Goal: Task Accomplishment & Management: Complete application form

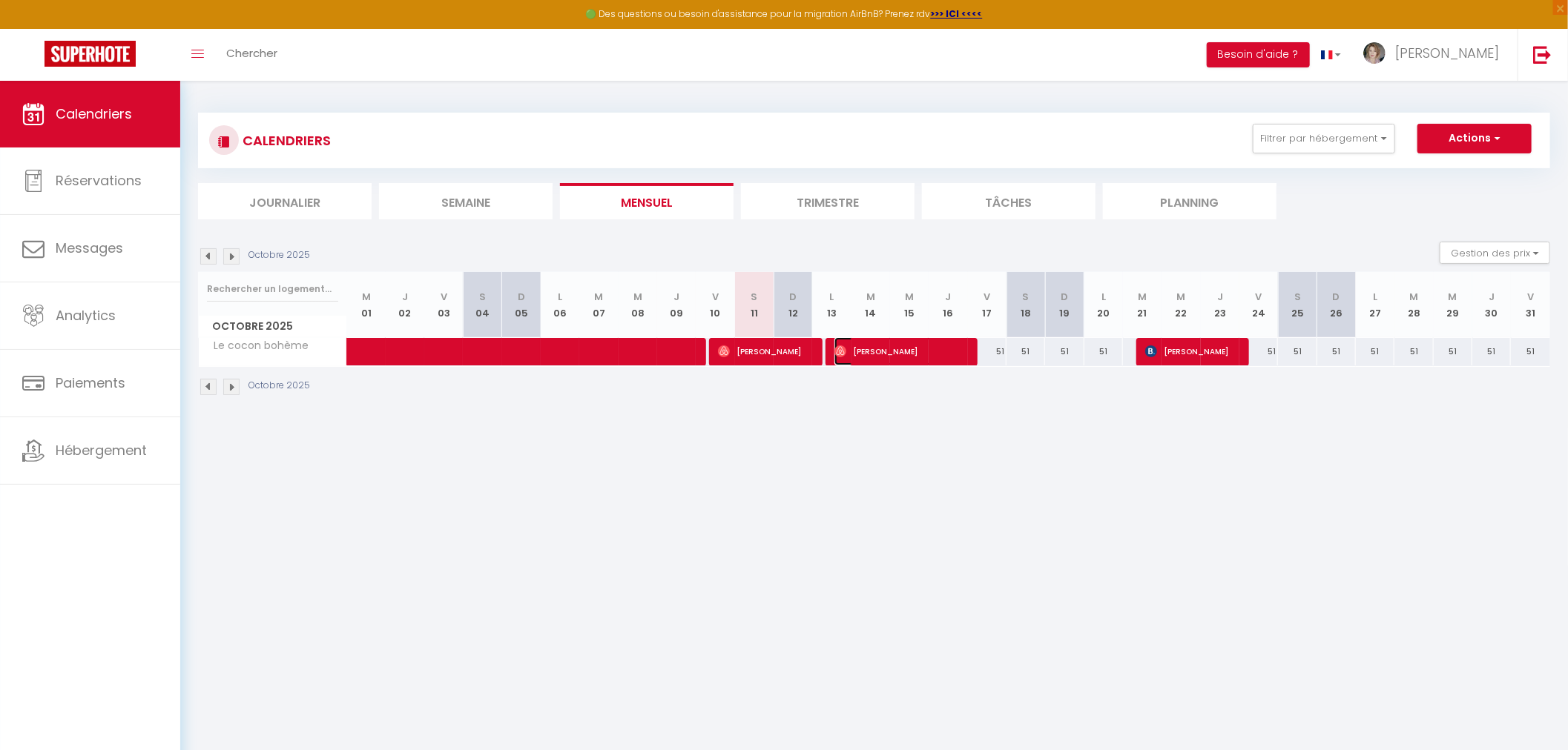
click at [848, 350] on span "[PERSON_NAME]" at bounding box center [899, 351] width 128 height 28
select select "OK"
select select "1"
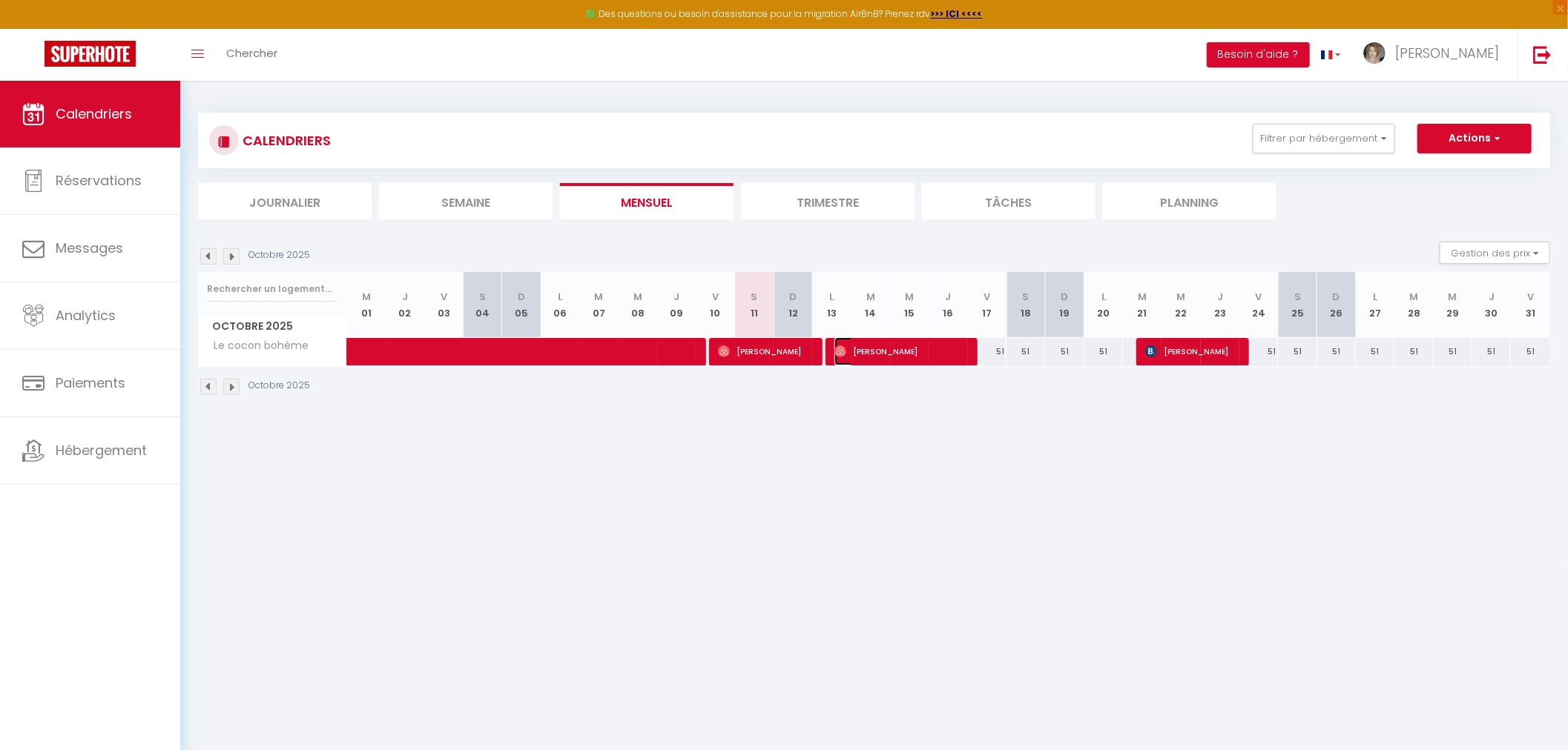
select select "1"
select select
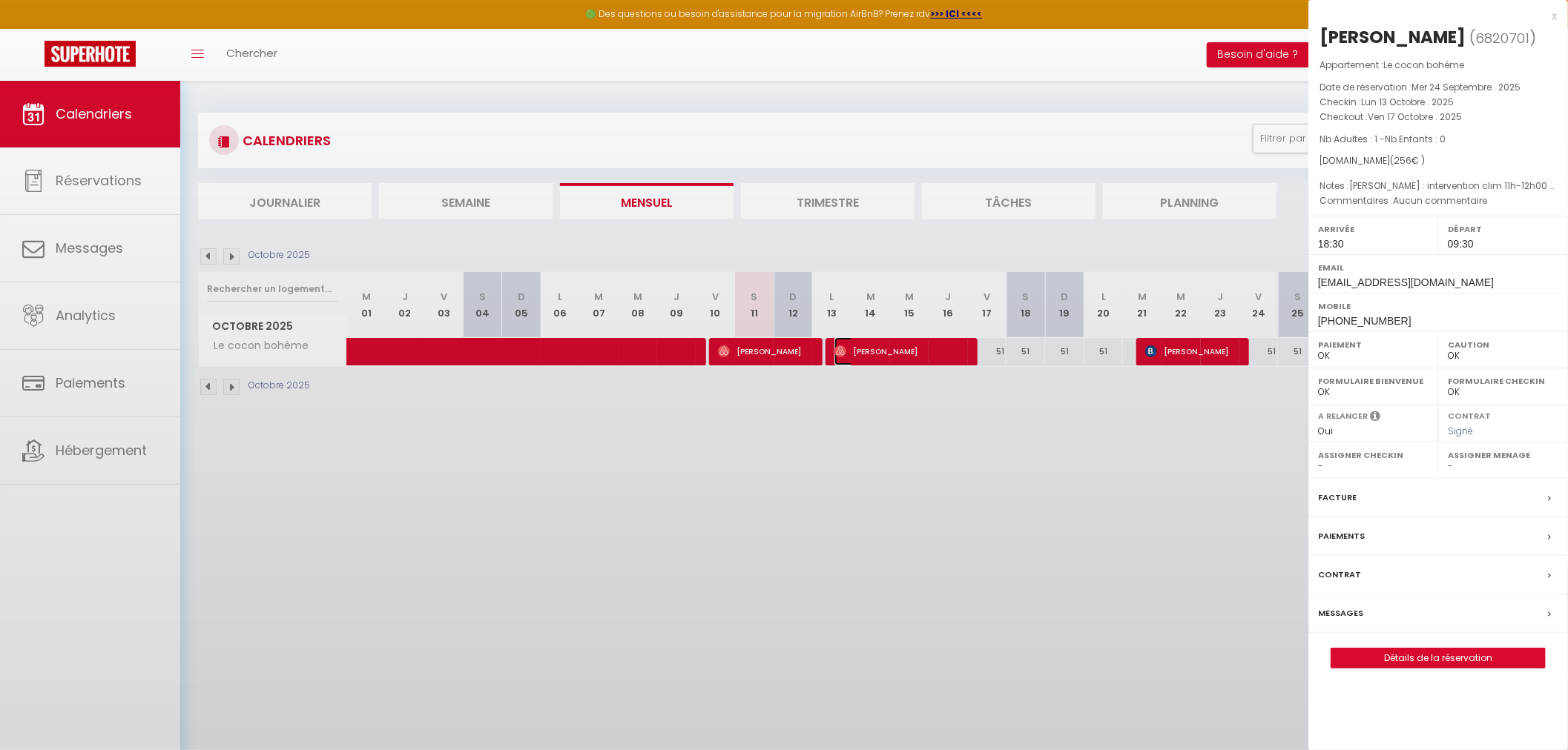
select select "25145"
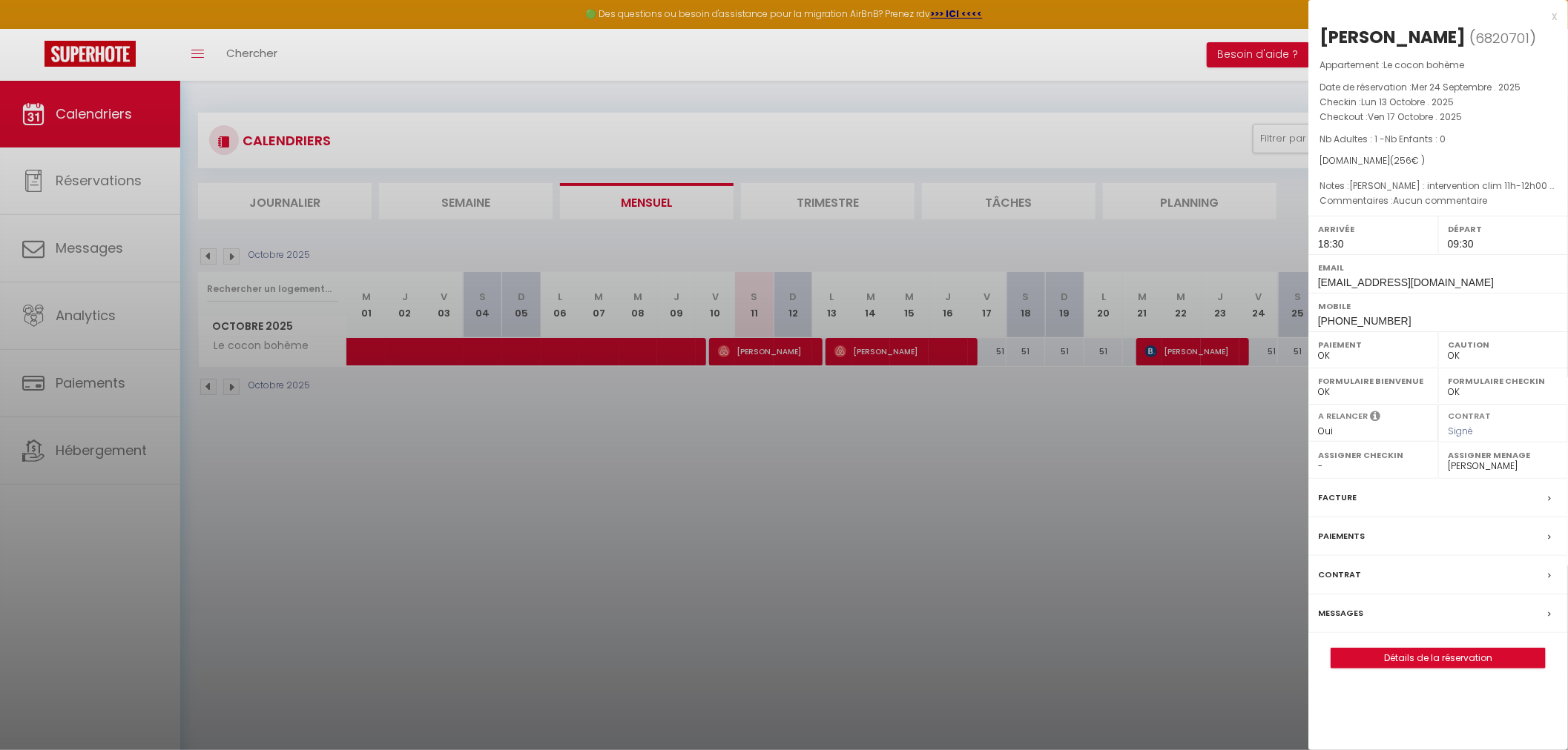
click at [1053, 582] on div at bounding box center [784, 375] width 1568 height 750
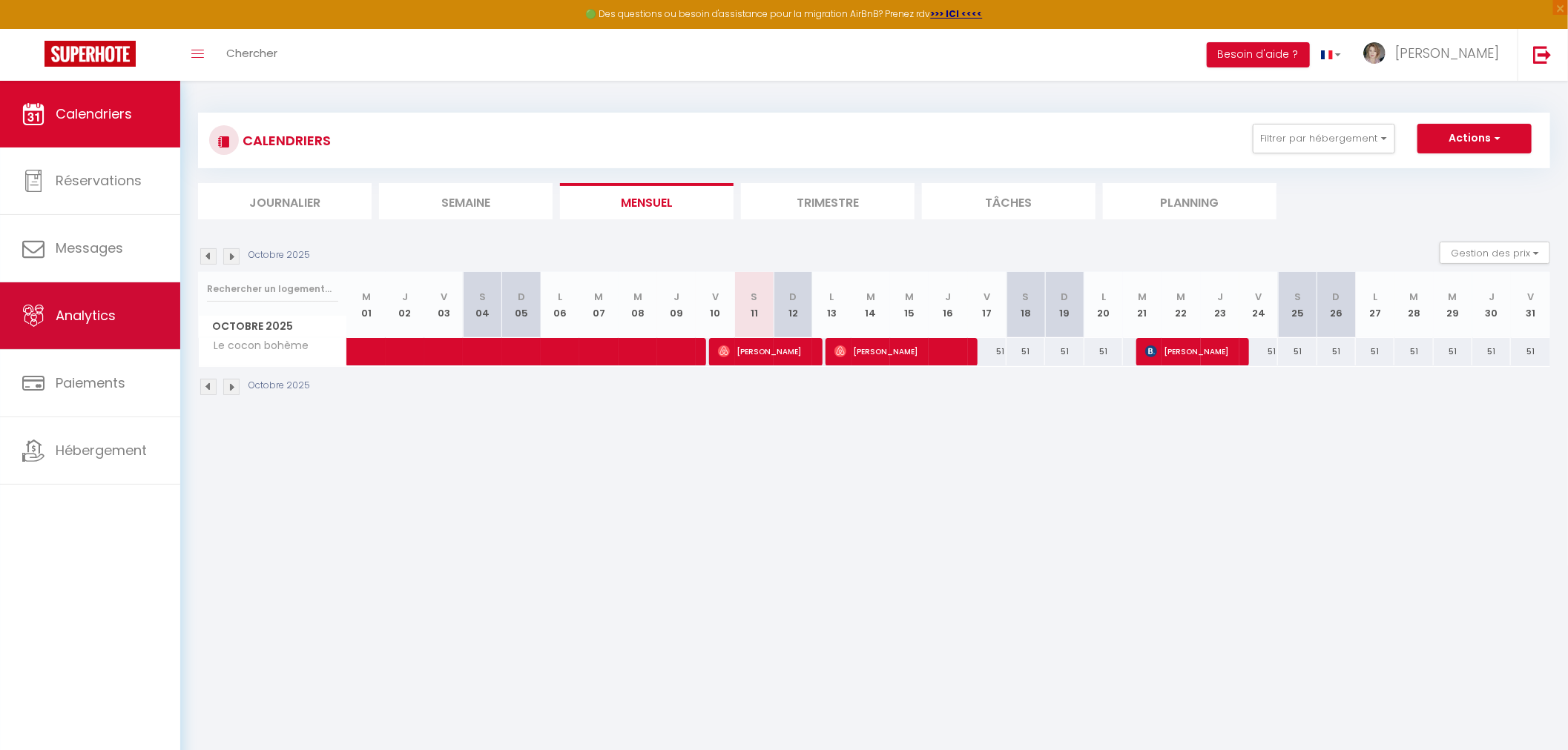
click at [89, 316] on span "Analytics" at bounding box center [86, 315] width 60 height 18
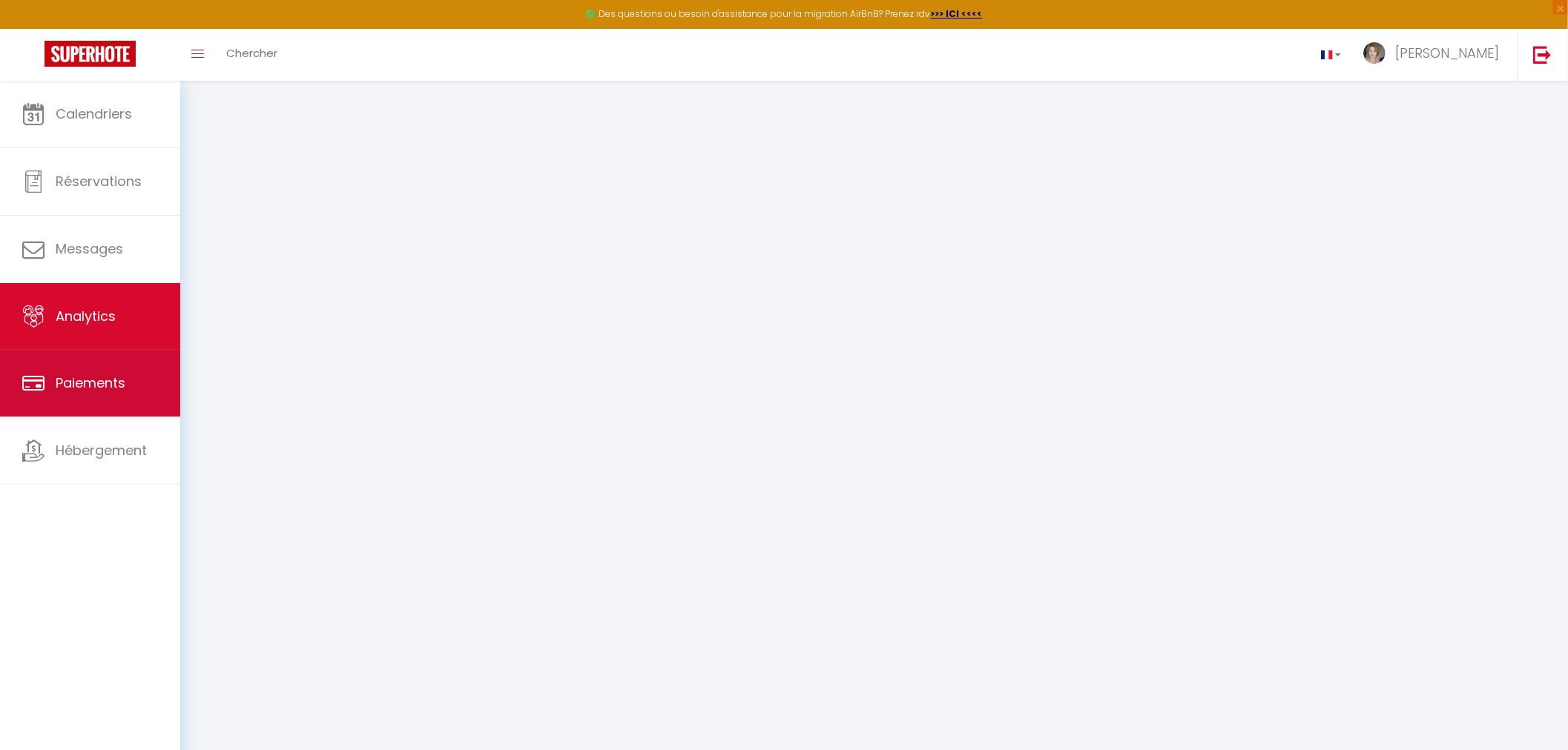
select select "2025"
select select "10"
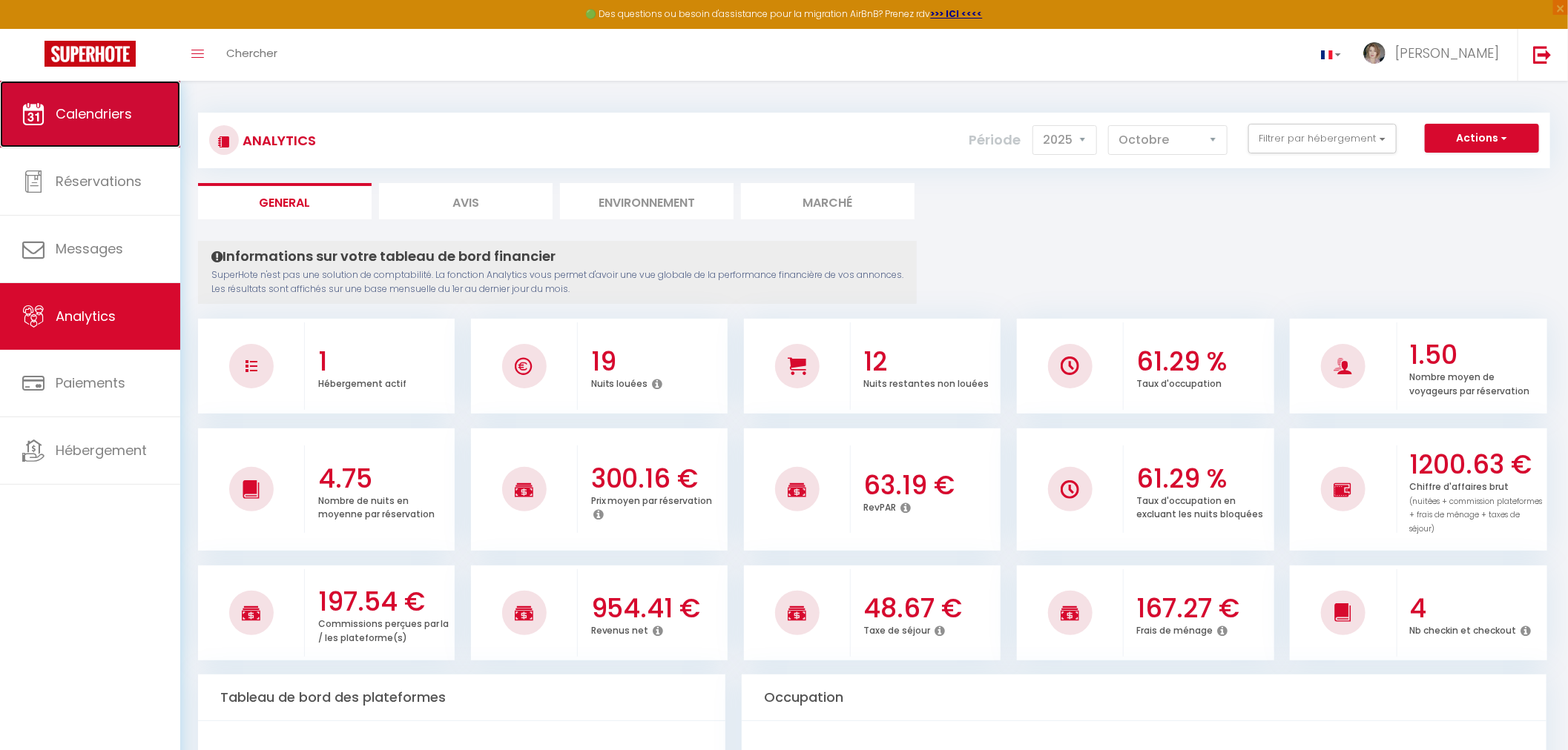
click at [78, 112] on span "Calendriers" at bounding box center [94, 114] width 76 height 18
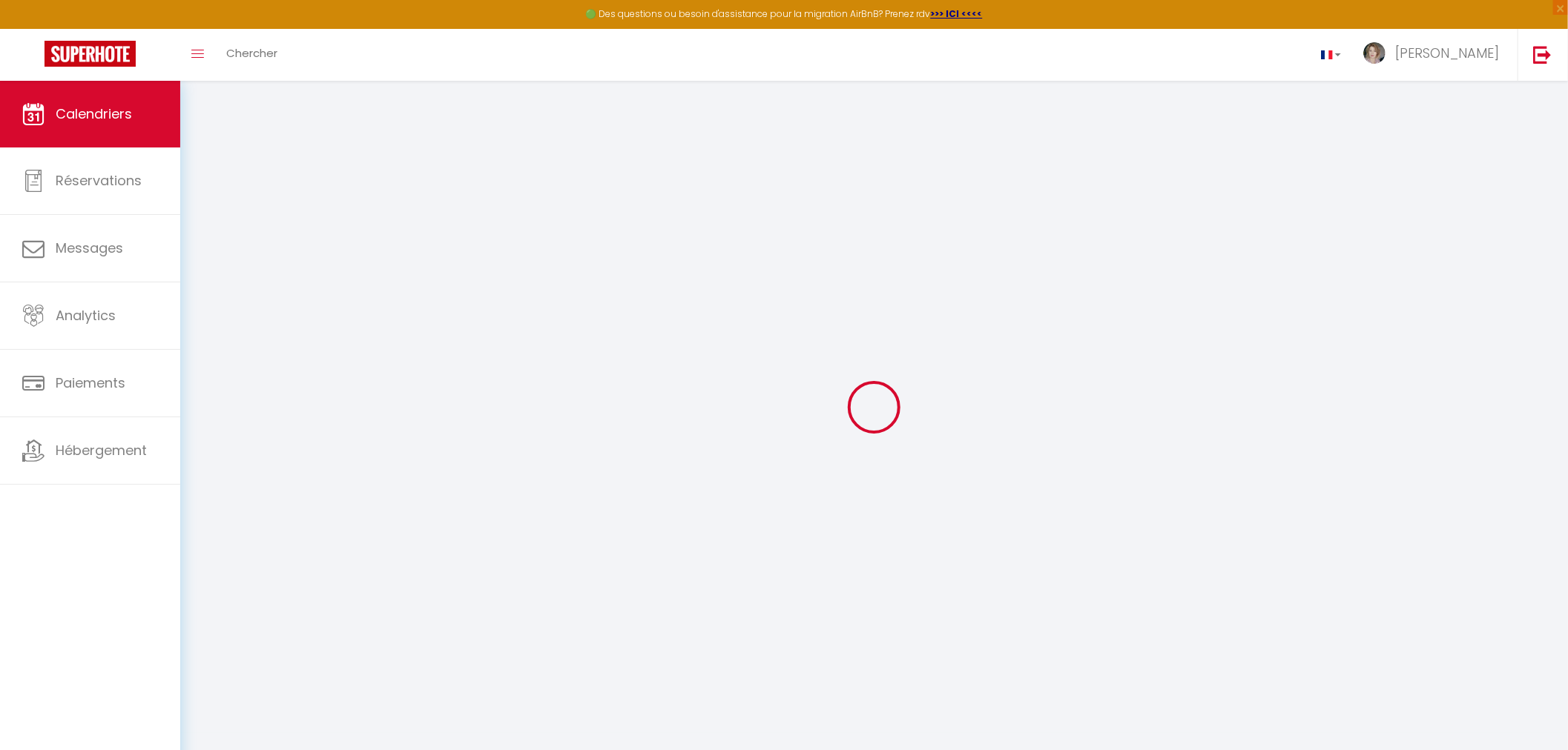
select select
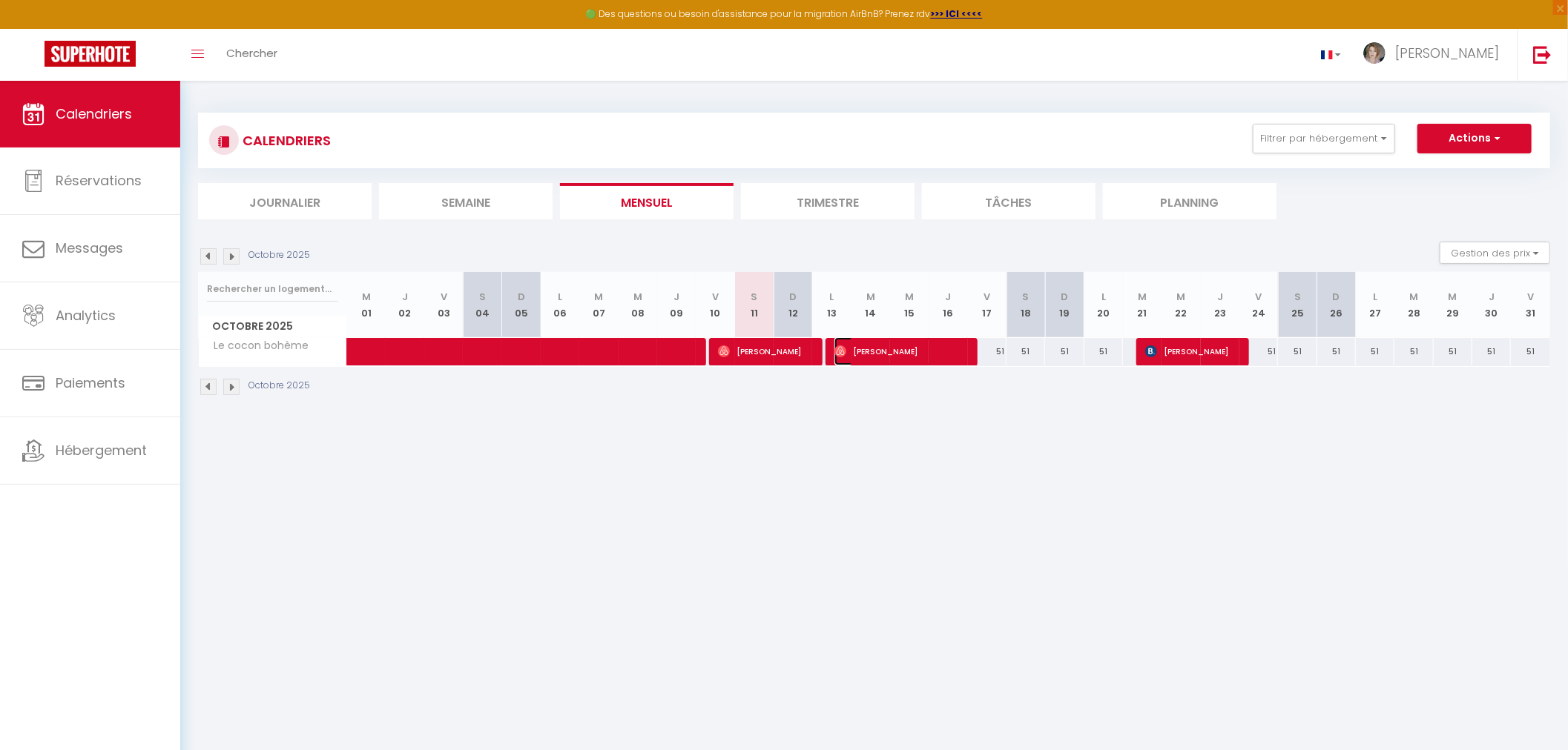
click at [872, 347] on span "[PERSON_NAME]" at bounding box center [899, 351] width 128 height 28
select select "OK"
select select "1"
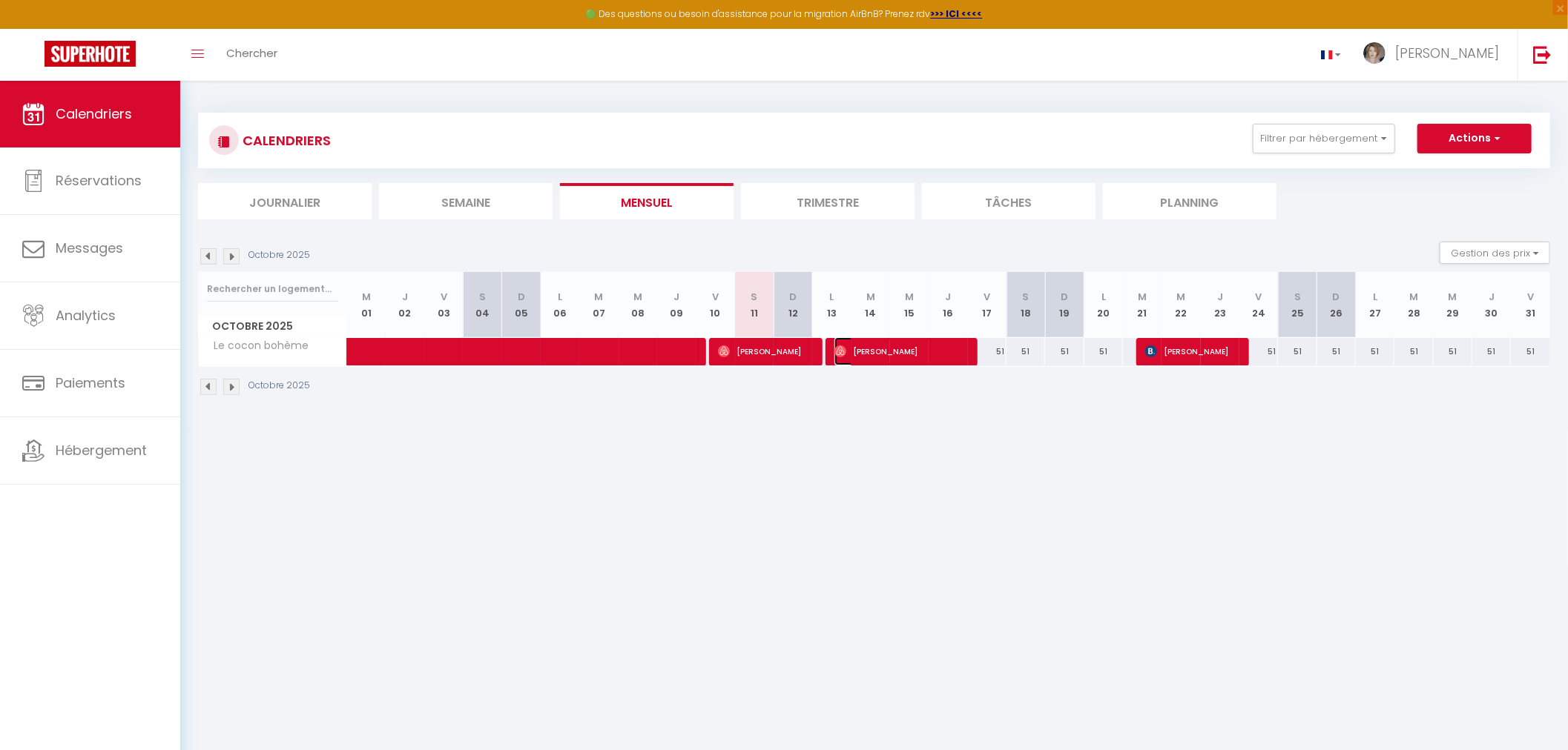
select select "1"
select select
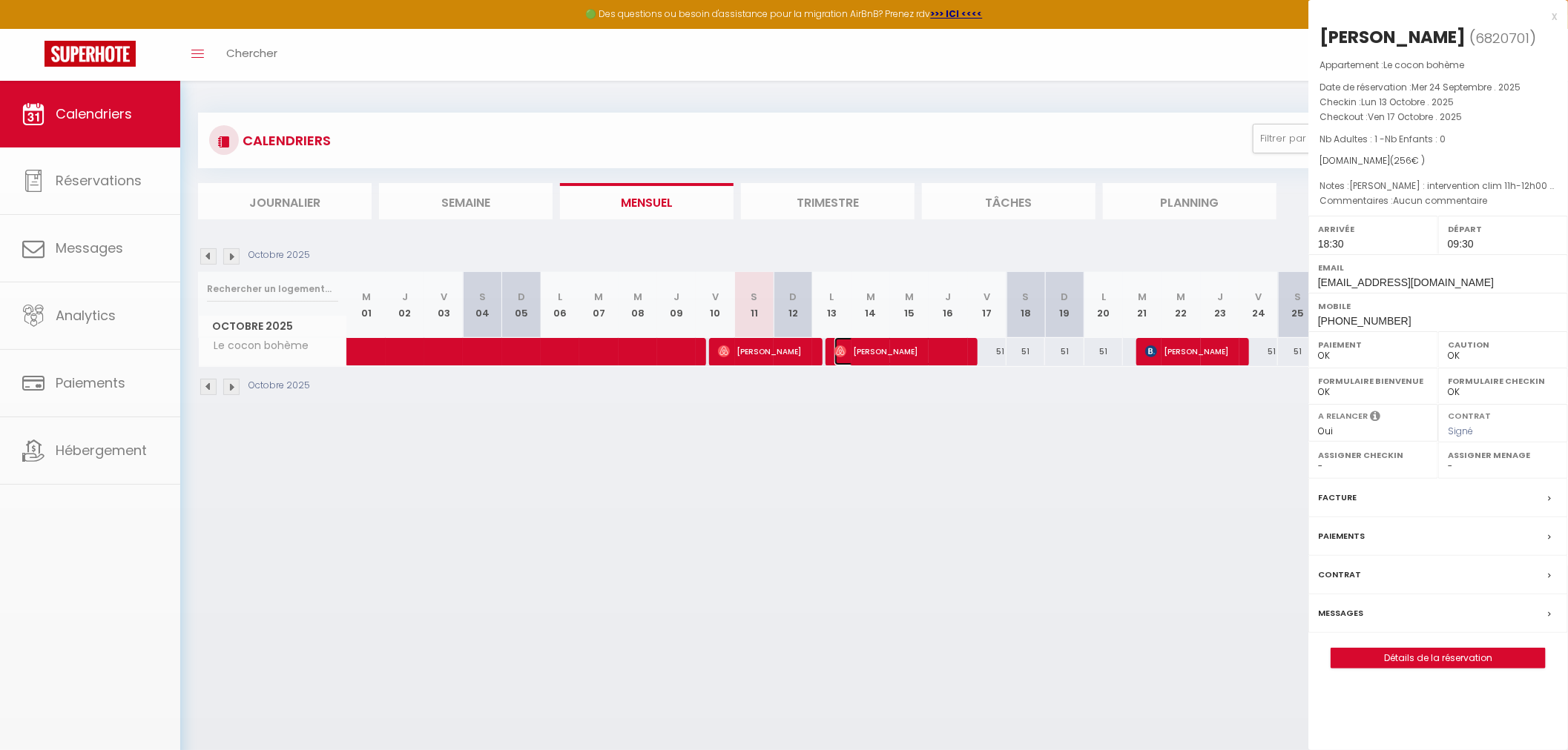
select select "25145"
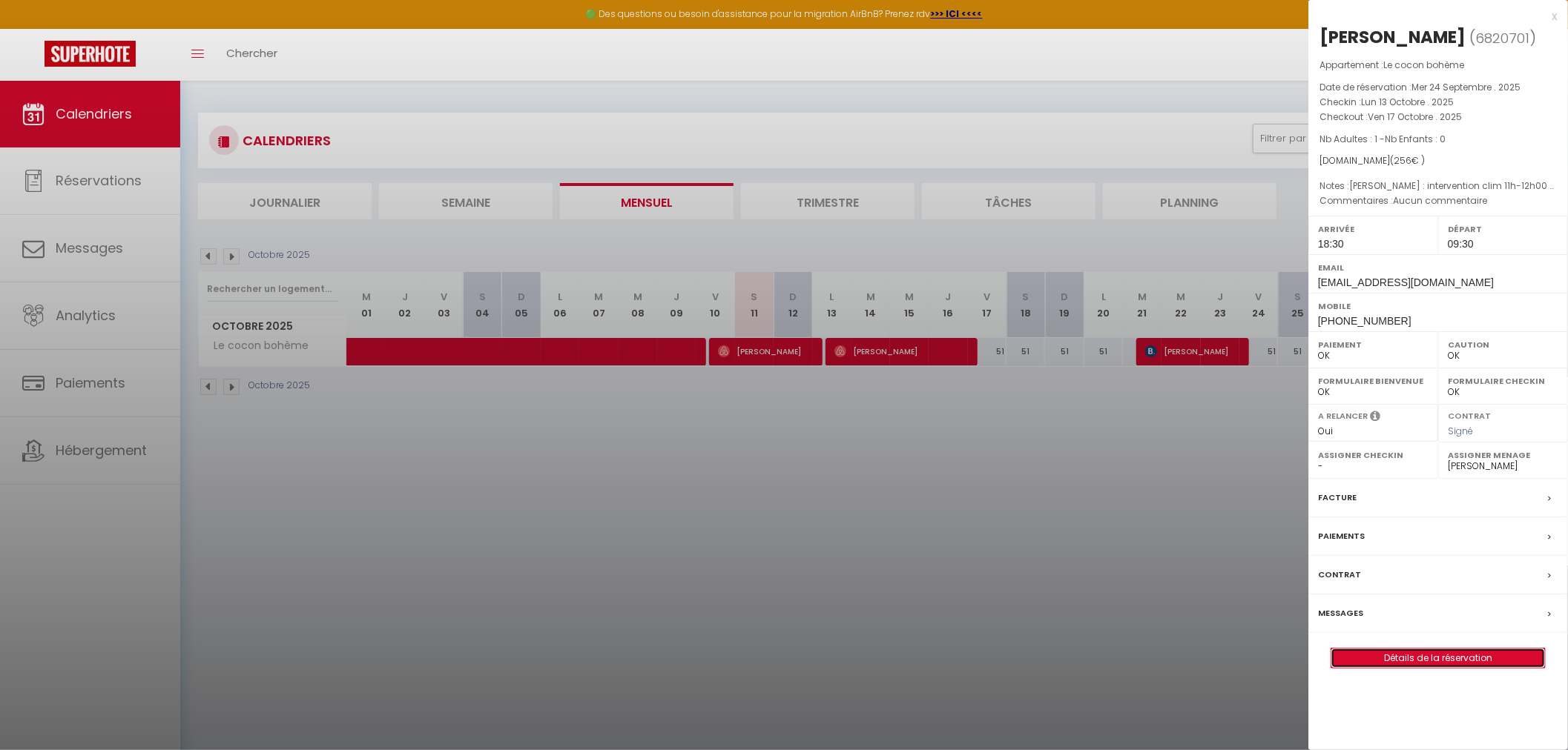
click at [1455, 661] on link "Détails de la réservation" at bounding box center [1438, 657] width 213 height 19
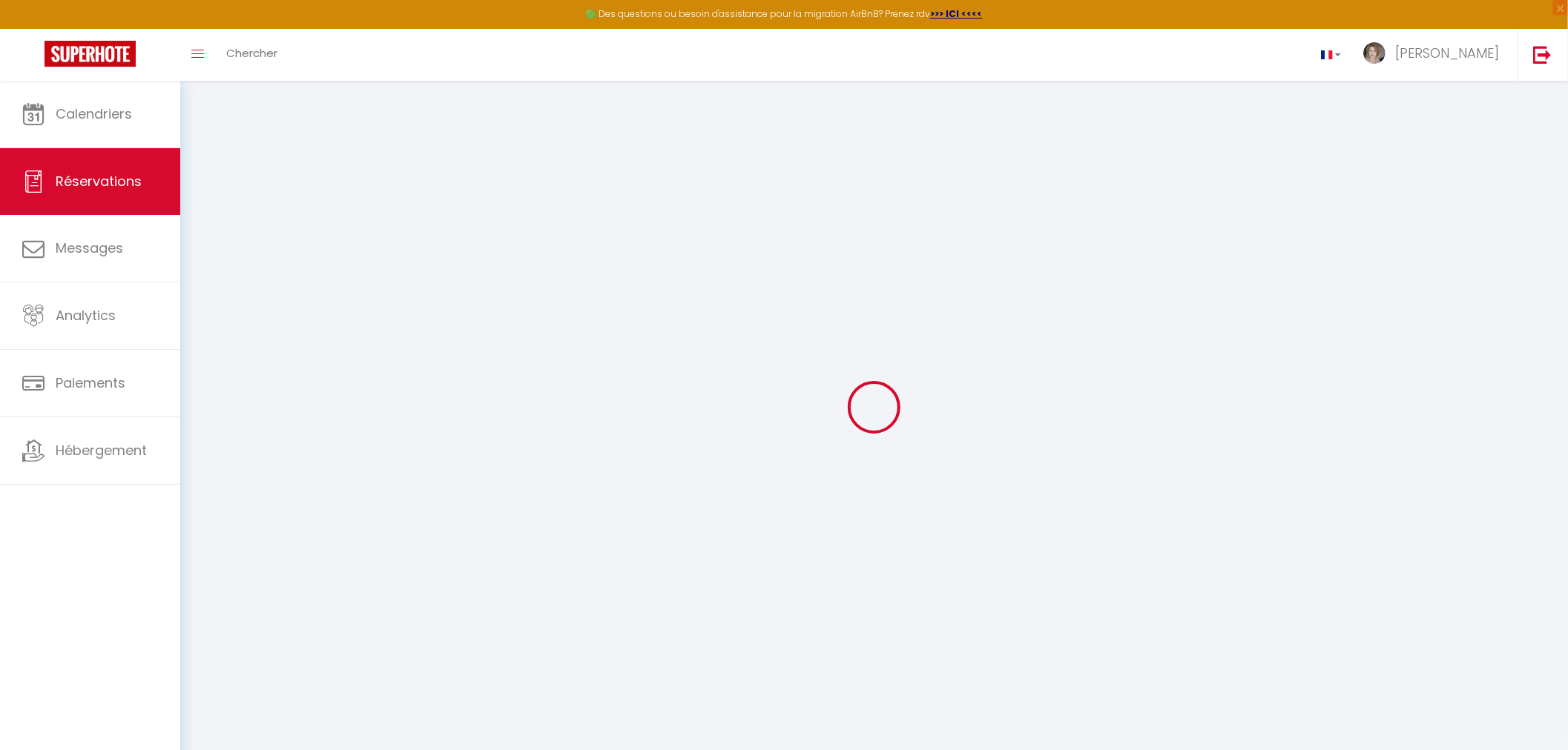
type input "[PERSON_NAME]"
type input "Gagnoulet"
type input "[EMAIL_ADDRESS][DOMAIN_NAME]"
type input "[PHONE_NUMBER]"
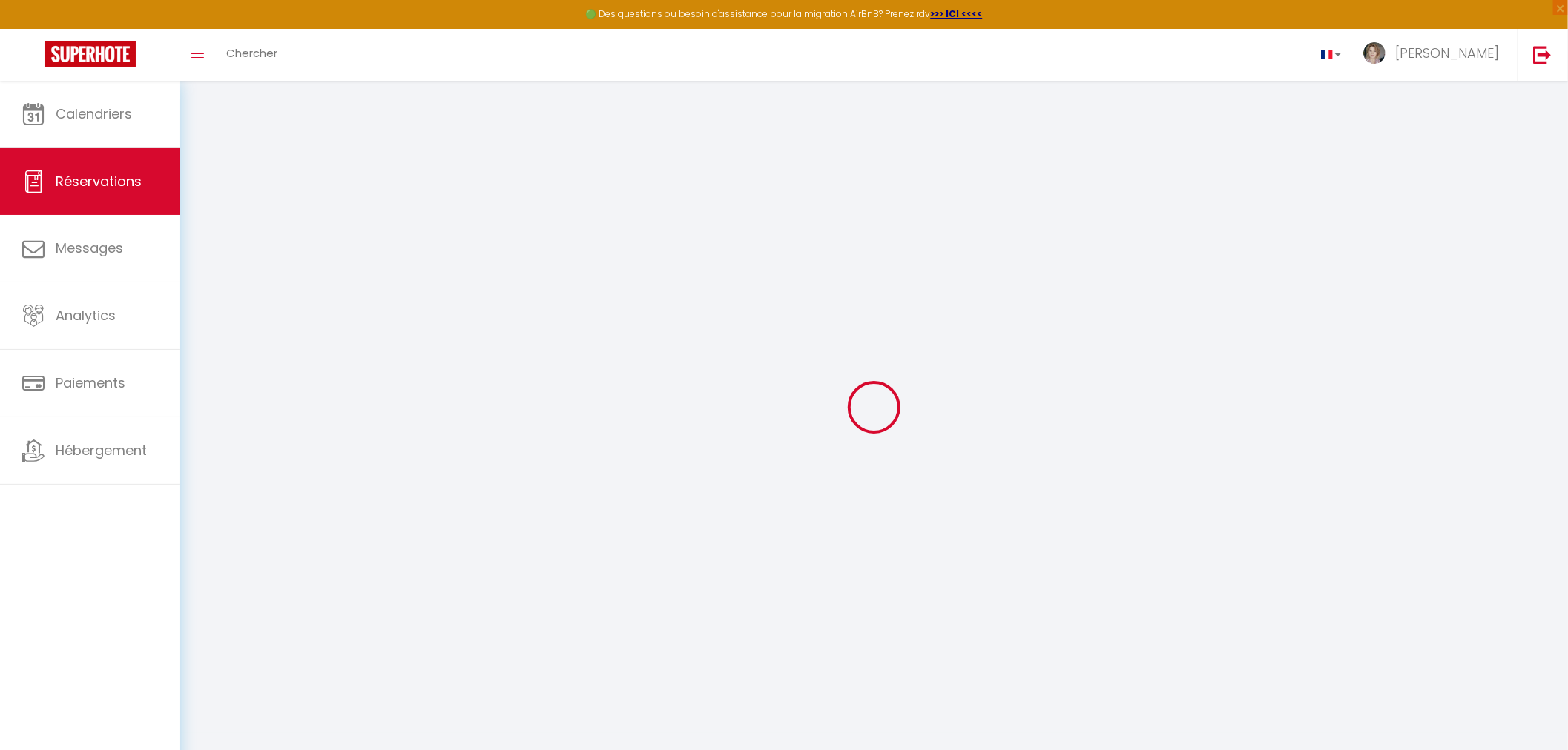
type input "[PHONE_NUMBER]"
type input "11100"
type input "[STREET_ADDRESS]"
type input "Narbonne"
select select "FR"
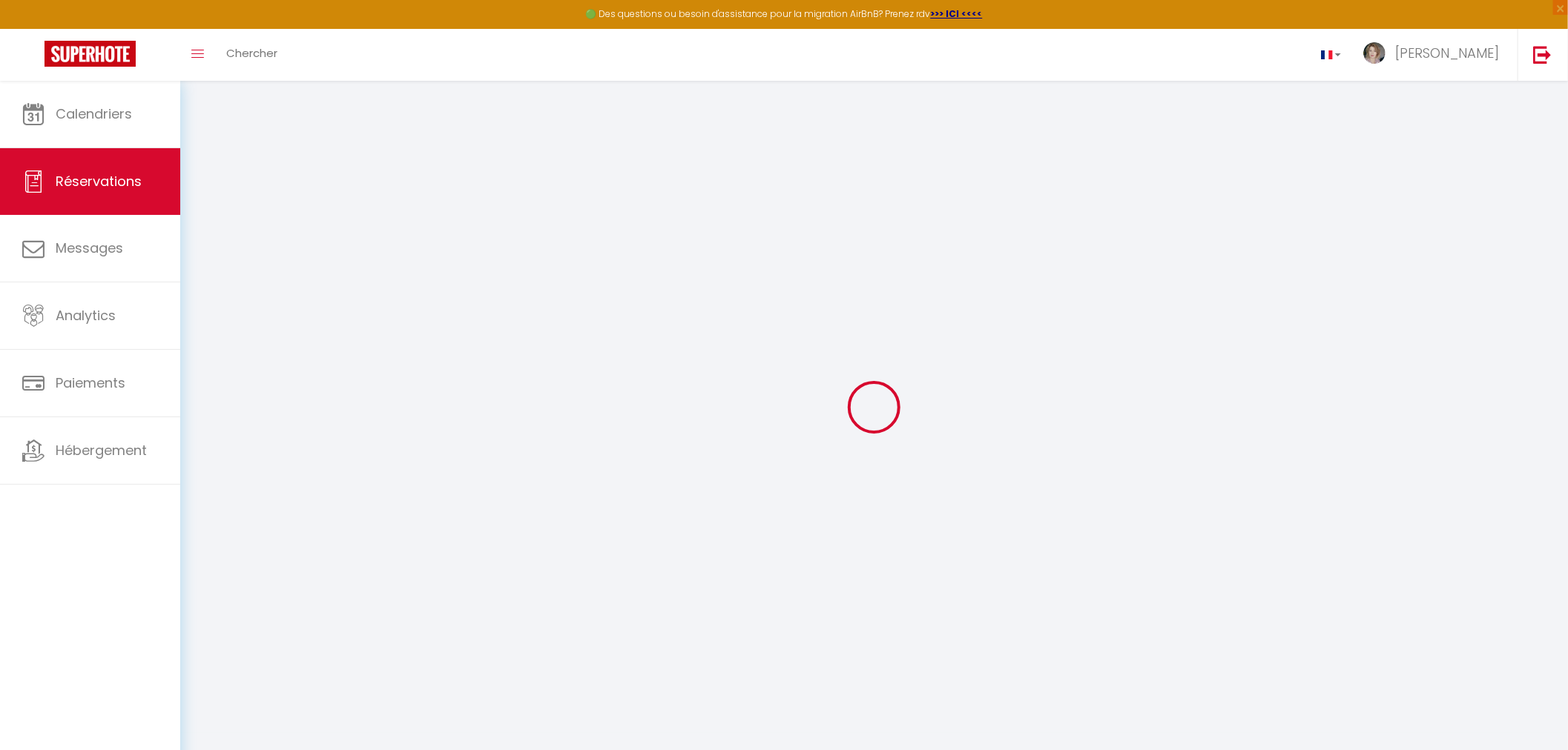
type input "48.78"
select select "73227"
select select "1"
select select
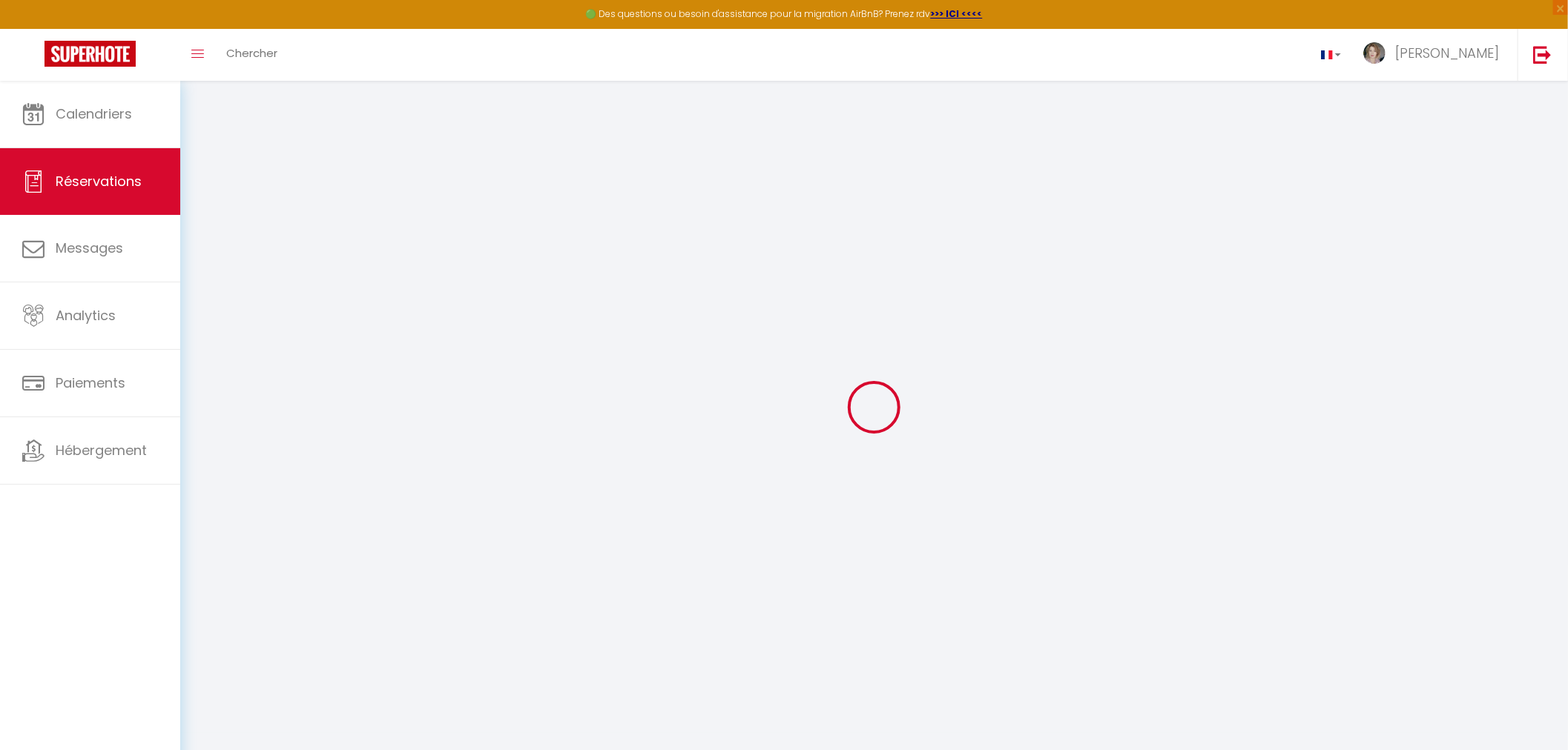
type input "1"
select select "12"
select select
type input "216"
checkbox input "false"
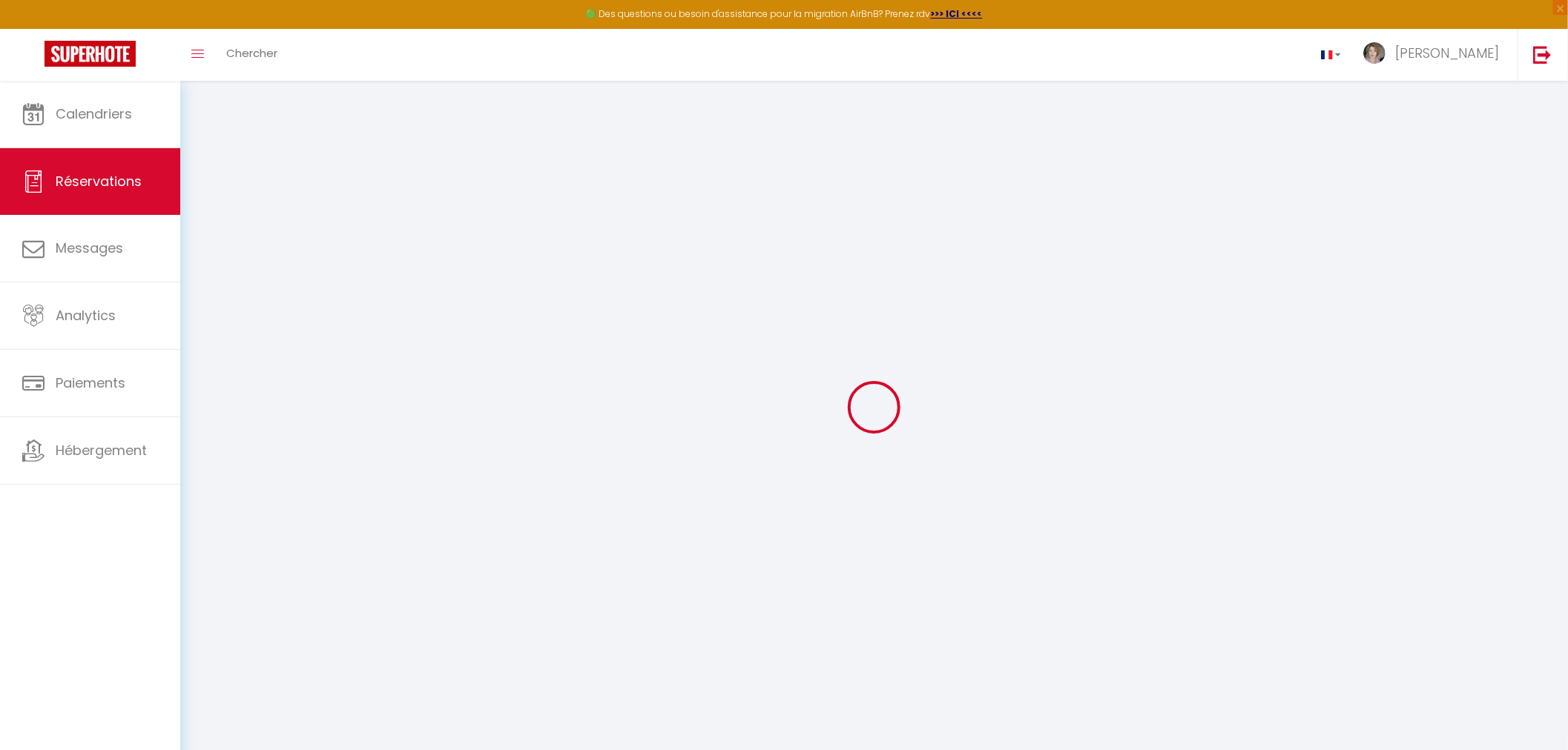
select select "1"
type input "42"
type input "6.5"
type input "0"
select select
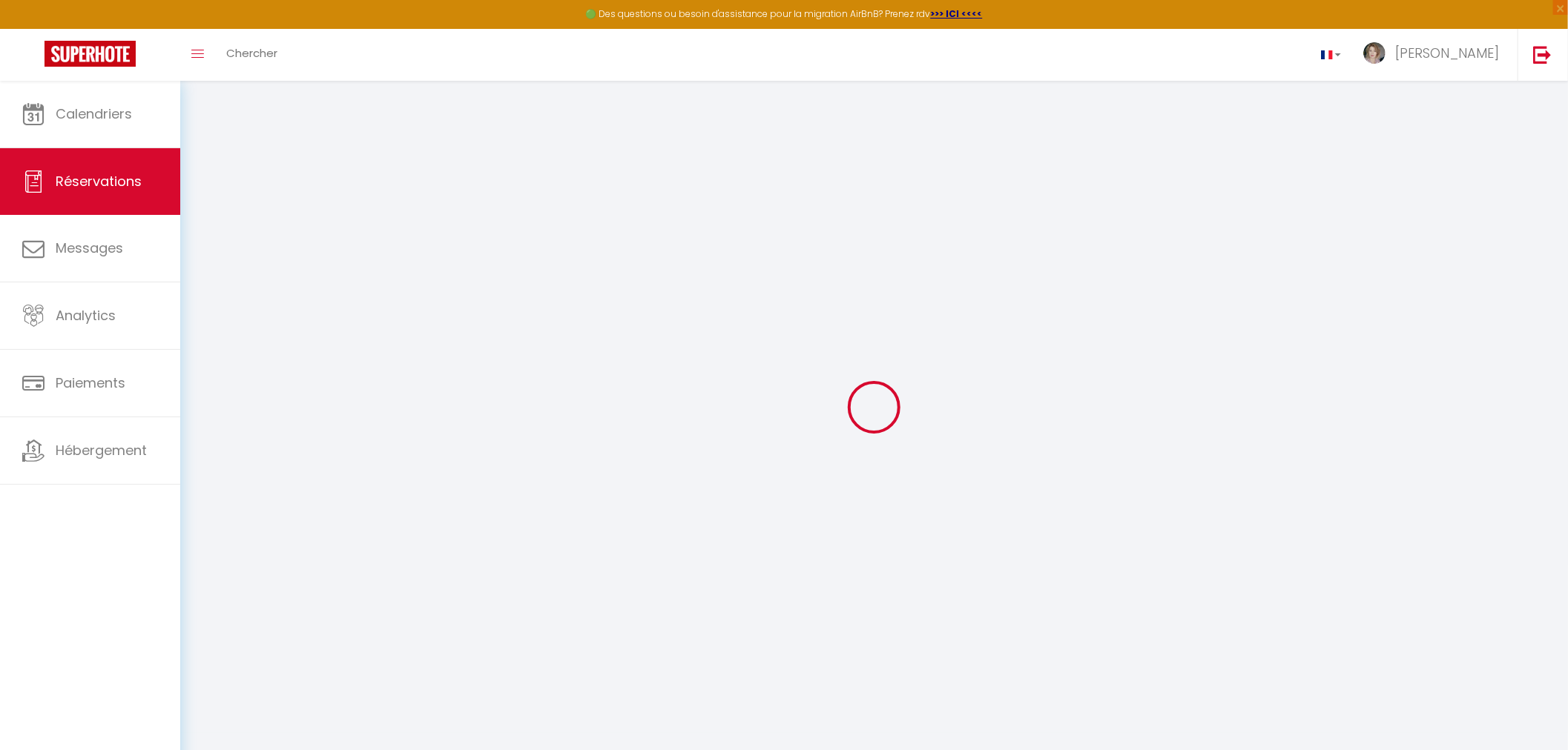
select select
select select "15"
checkbox input "false"
select select
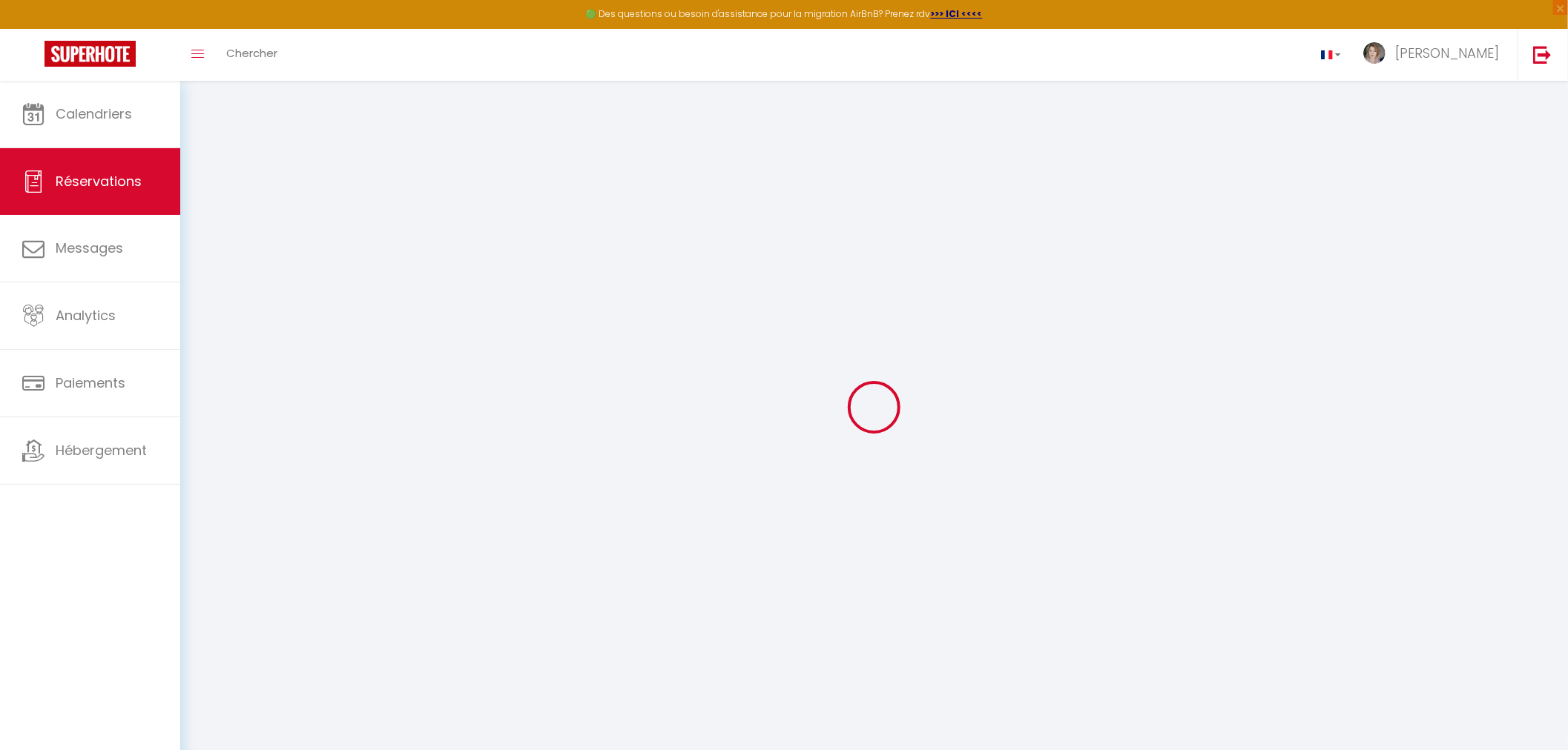
checkbox input "false"
select select
checkbox input "false"
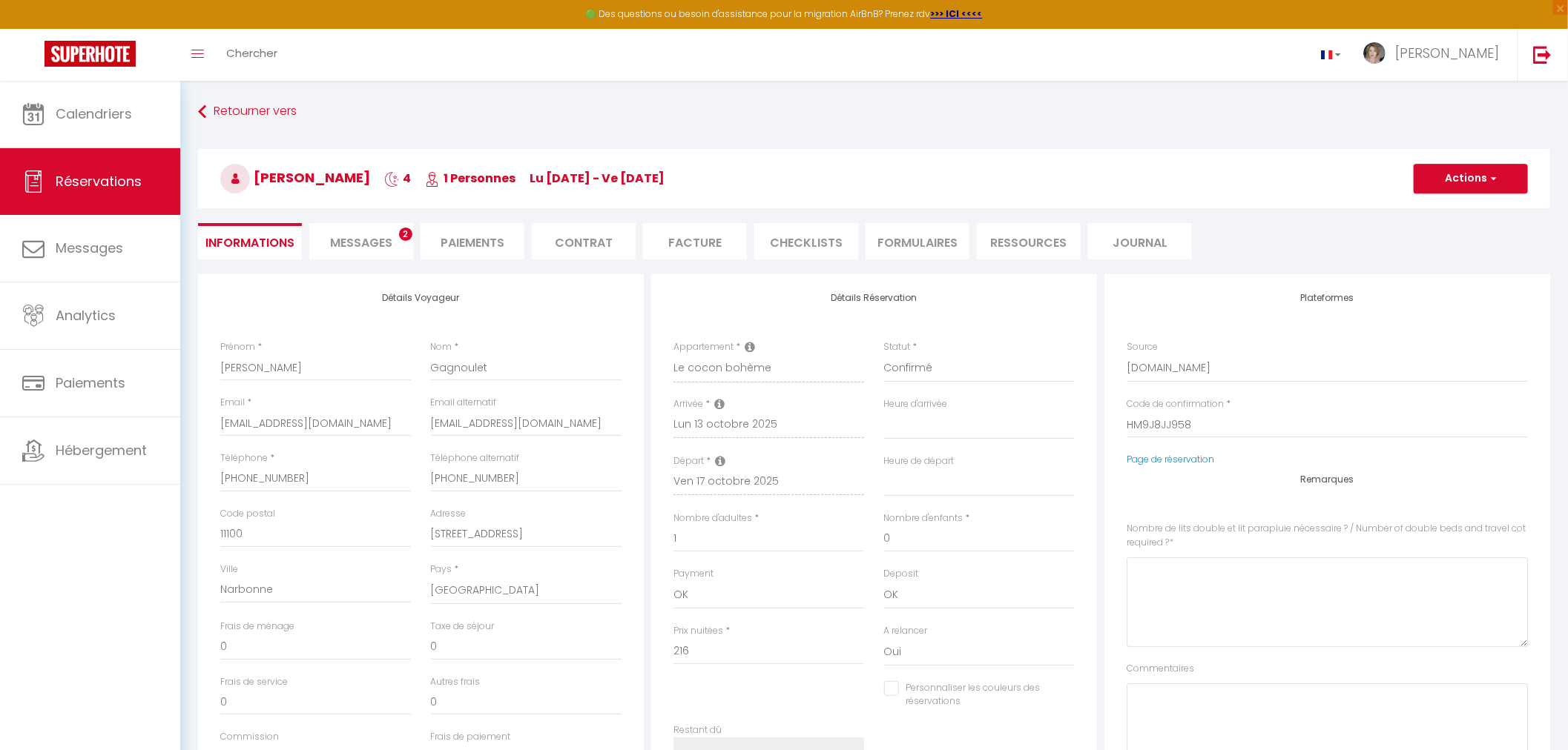
select select
checkbox input "false"
type \?0 "[PERSON_NAME] : intervention clim 11h-12h00 veux revenir 1"
type textarea "Aucun commentaire"
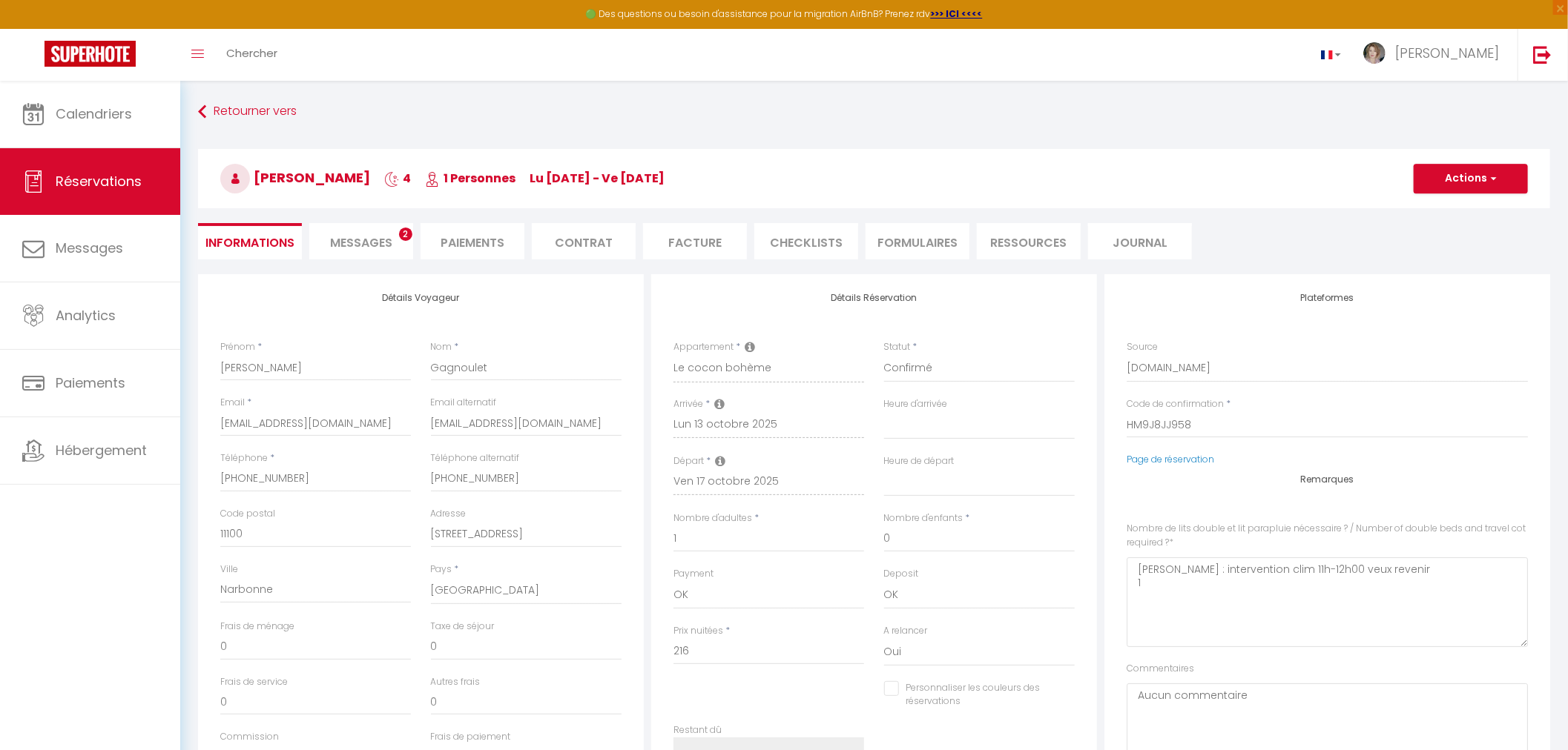
type input "40"
select select
checkbox input "false"
select select "18:30"
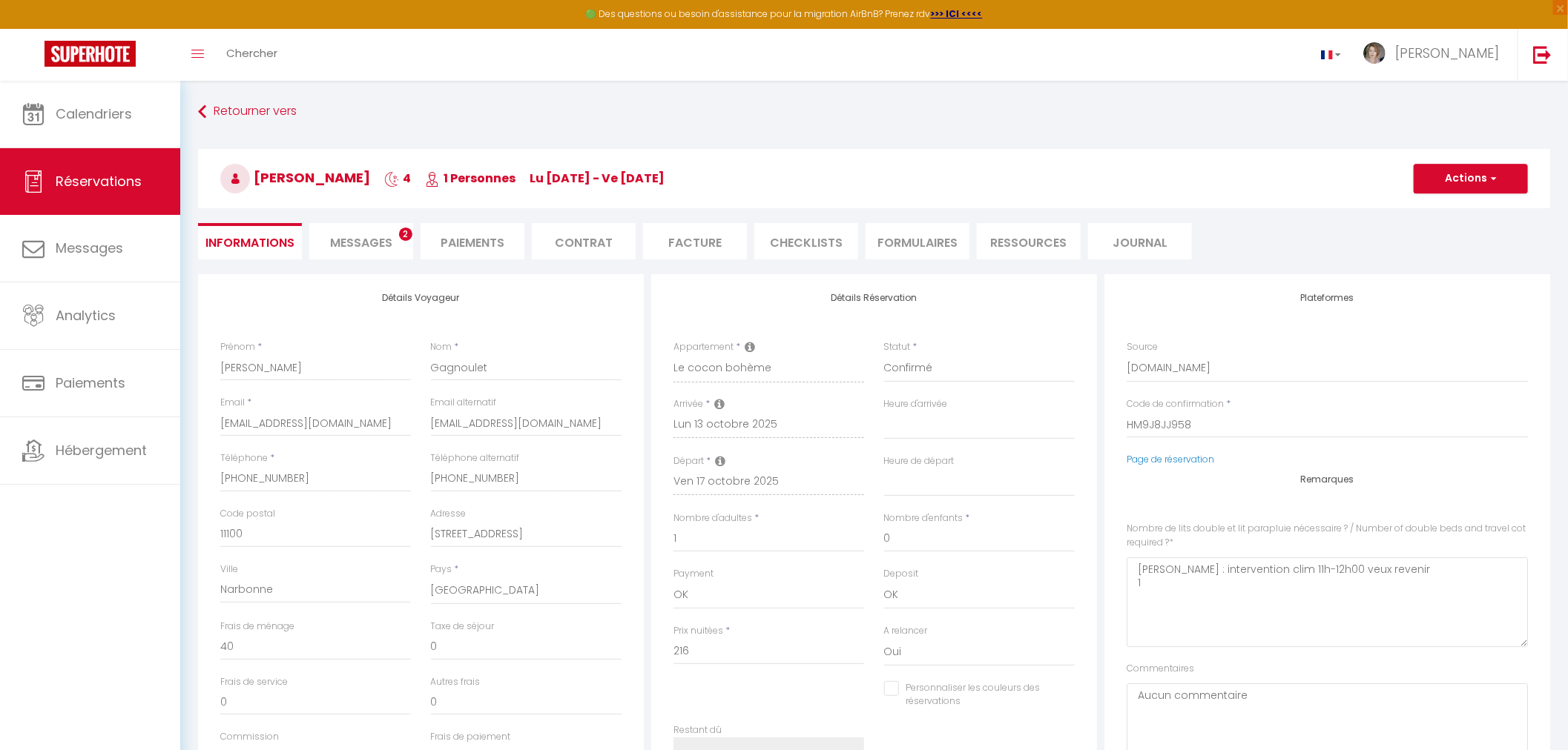
select select "09:30"
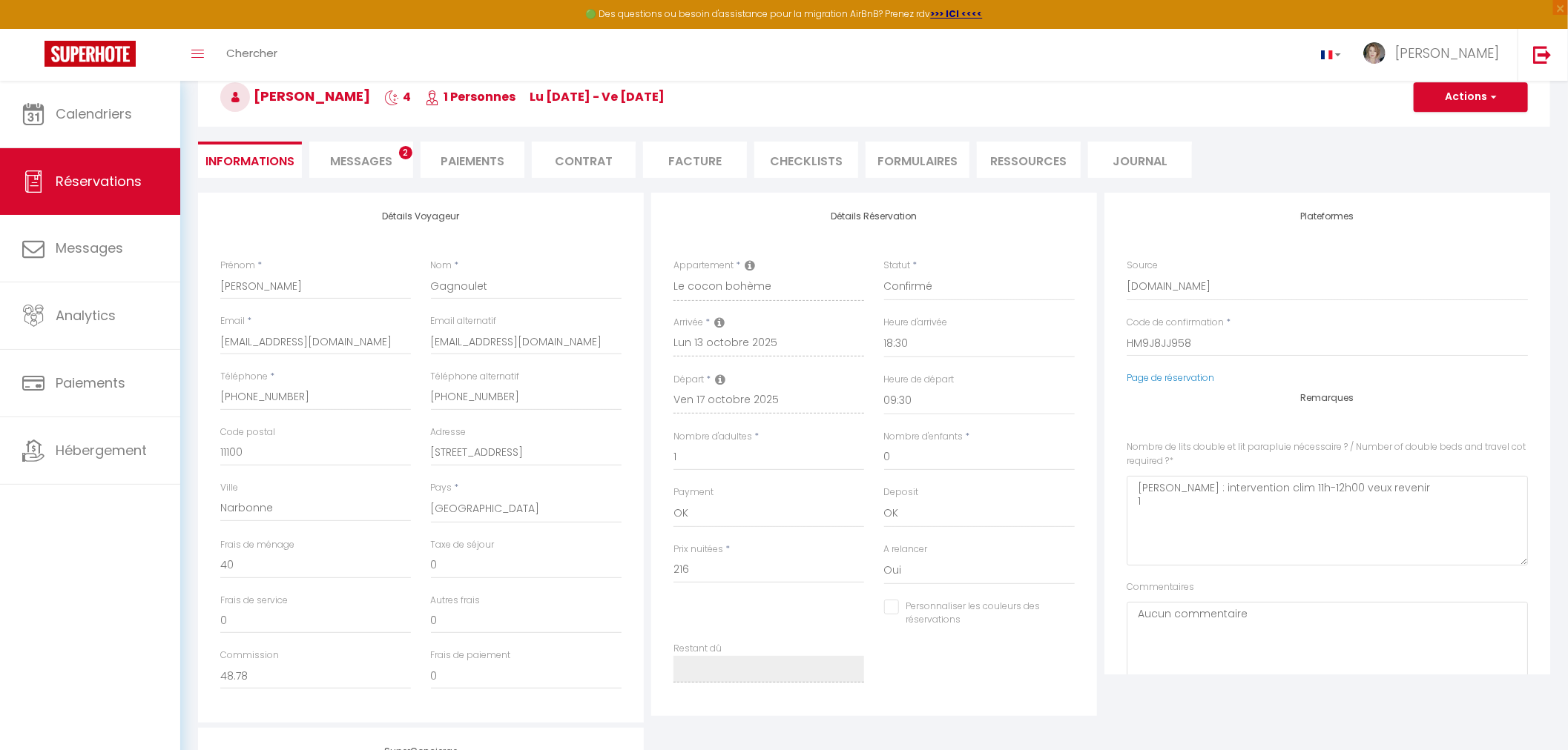
scroll to position [83, 0]
drag, startPoint x: 772, startPoint y: 249, endPoint x: 1271, endPoint y: 60, distance: 533.6
click at [1271, 60] on div "Toggle menubar Chercher BUTTON [PERSON_NAME]" at bounding box center [832, 55] width 1449 height 52
click at [1421, 495] on \?0 "[PERSON_NAME] : intervention clim 11h-12h00 veux revenir 1" at bounding box center [1327, 520] width 402 height 89
